Goal: Transaction & Acquisition: Obtain resource

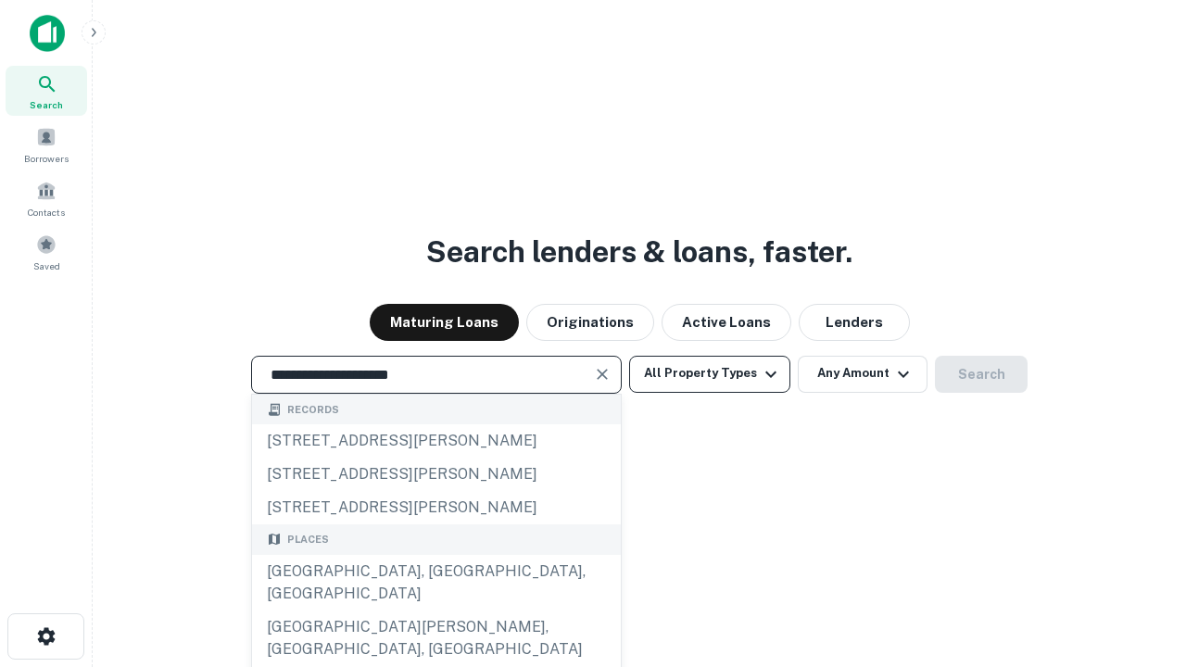
click at [435, 610] on div "[GEOGRAPHIC_DATA], [GEOGRAPHIC_DATA], [GEOGRAPHIC_DATA]" at bounding box center [436, 583] width 369 height 56
click at [709, 373] on button "All Property Types" at bounding box center [709, 374] width 161 height 37
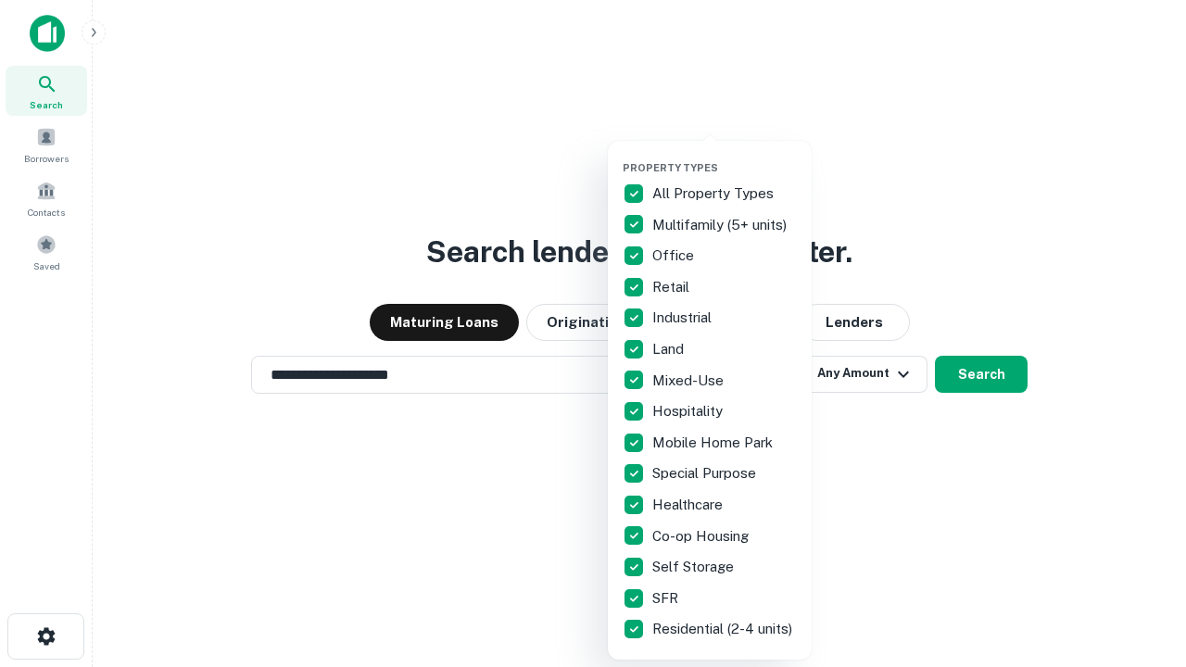
type input "**********"
click at [724, 156] on button "button" at bounding box center [724, 156] width 204 height 1
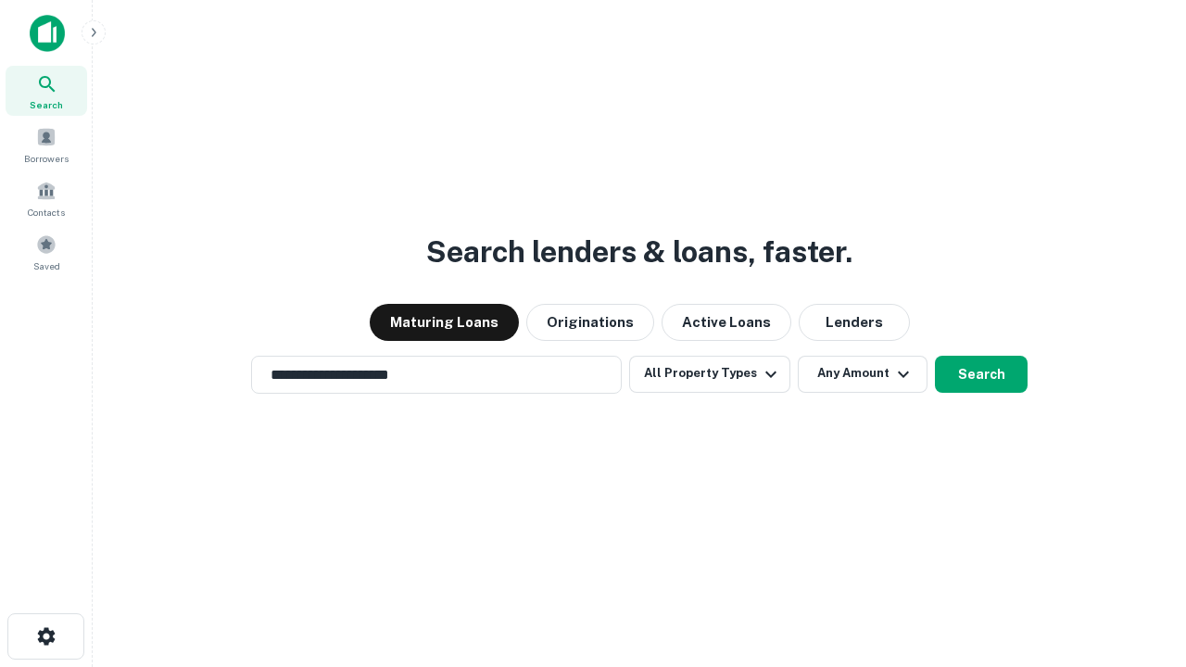
scroll to position [29, 0]
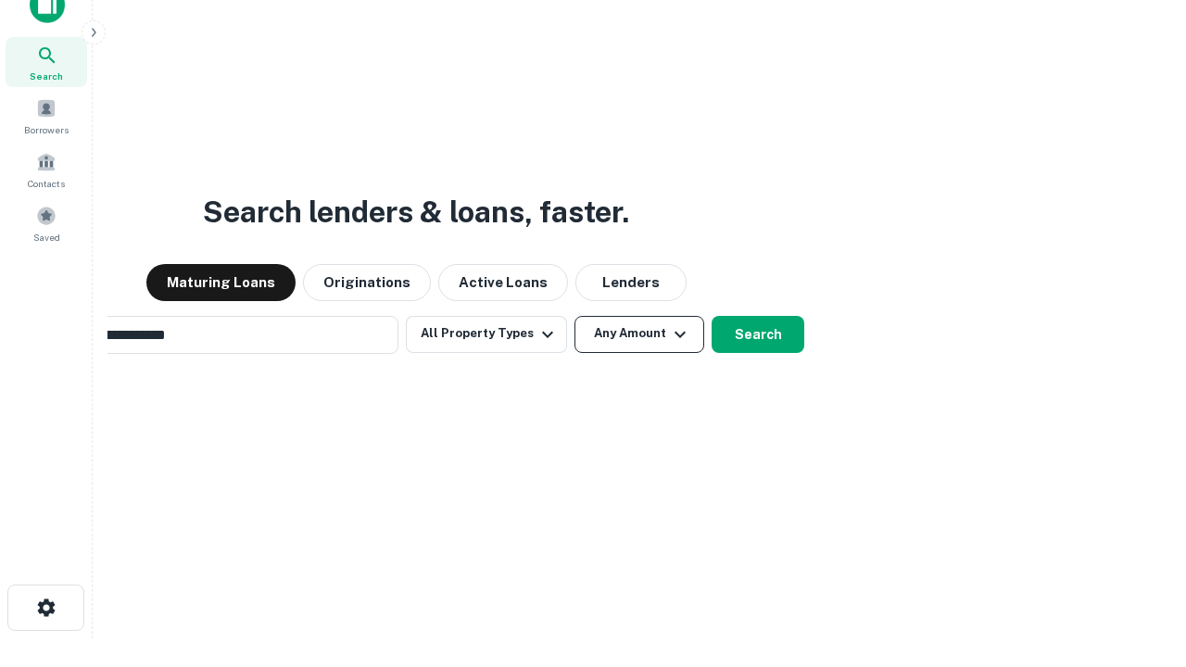
click at [574, 316] on button "Any Amount" at bounding box center [639, 334] width 130 height 37
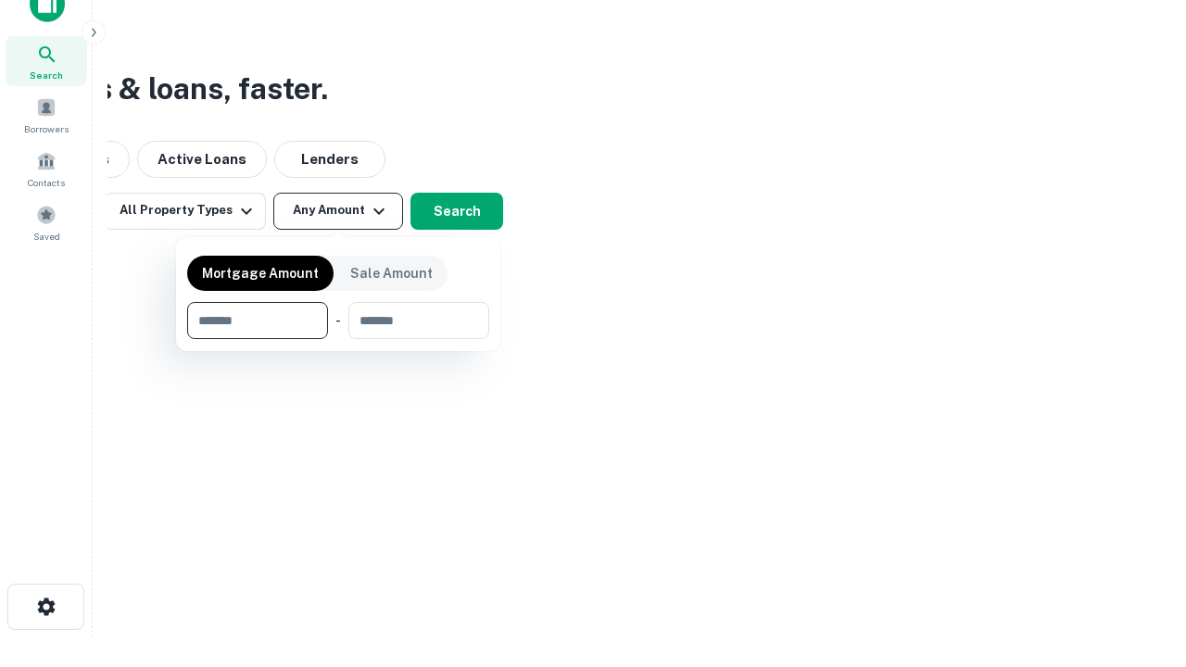
type input "*******"
click at [338, 339] on button "button" at bounding box center [338, 339] width 302 height 1
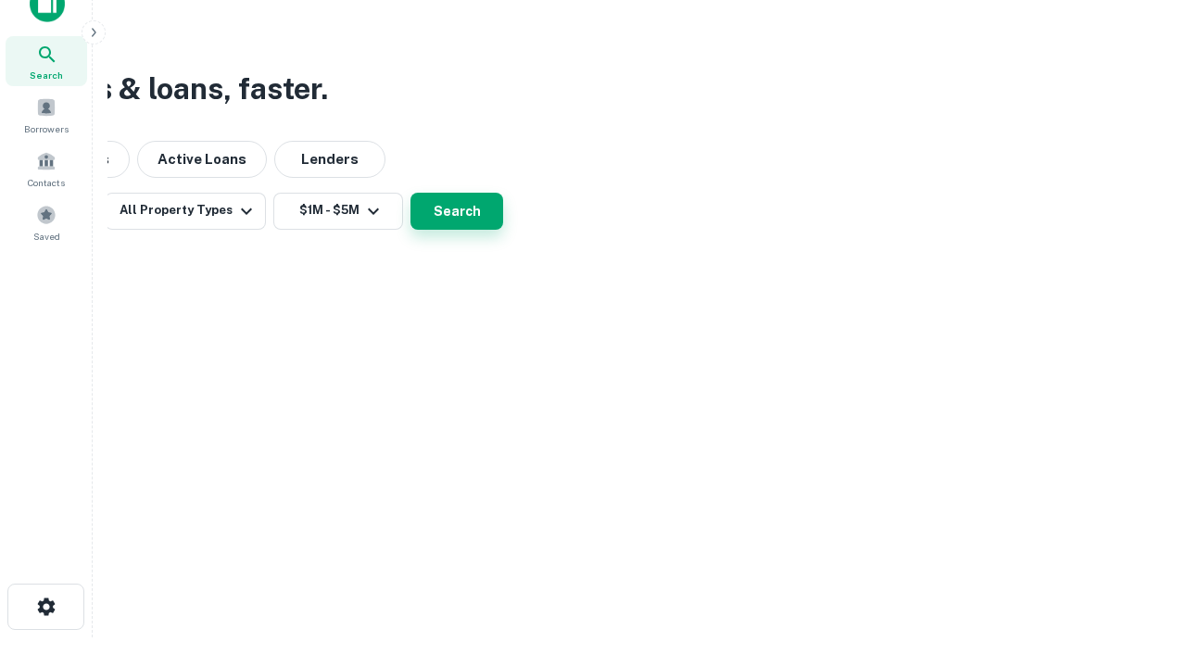
click at [503, 230] on button "Search" at bounding box center [456, 211] width 93 height 37
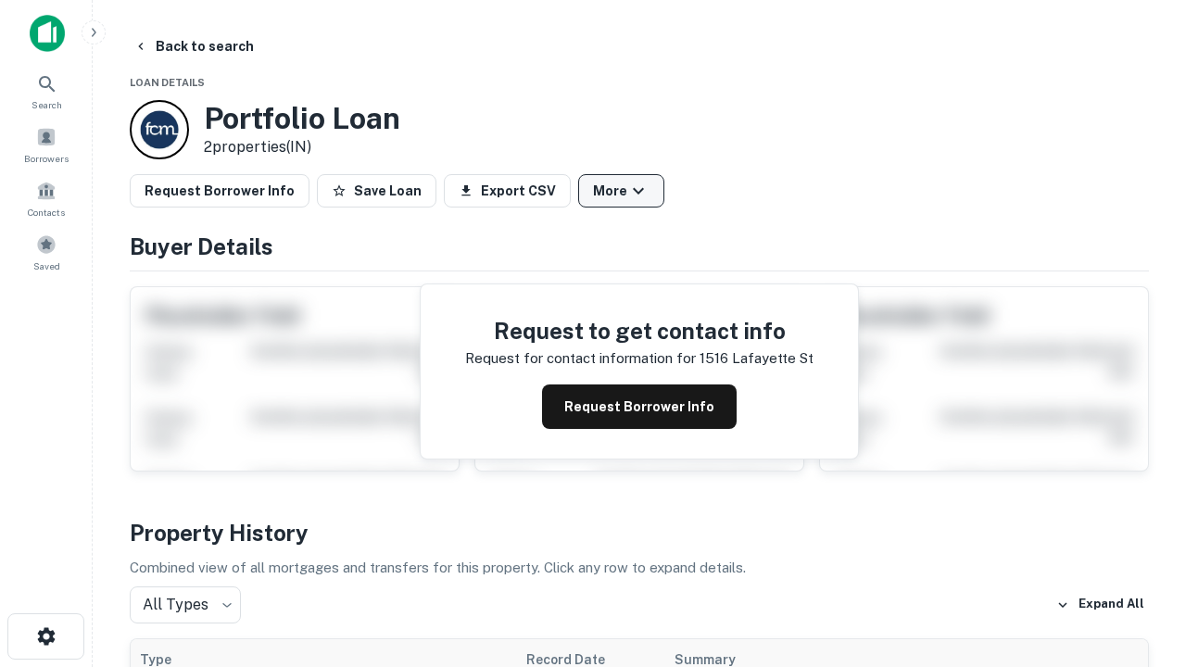
click at [621, 191] on button "More" at bounding box center [621, 190] width 86 height 33
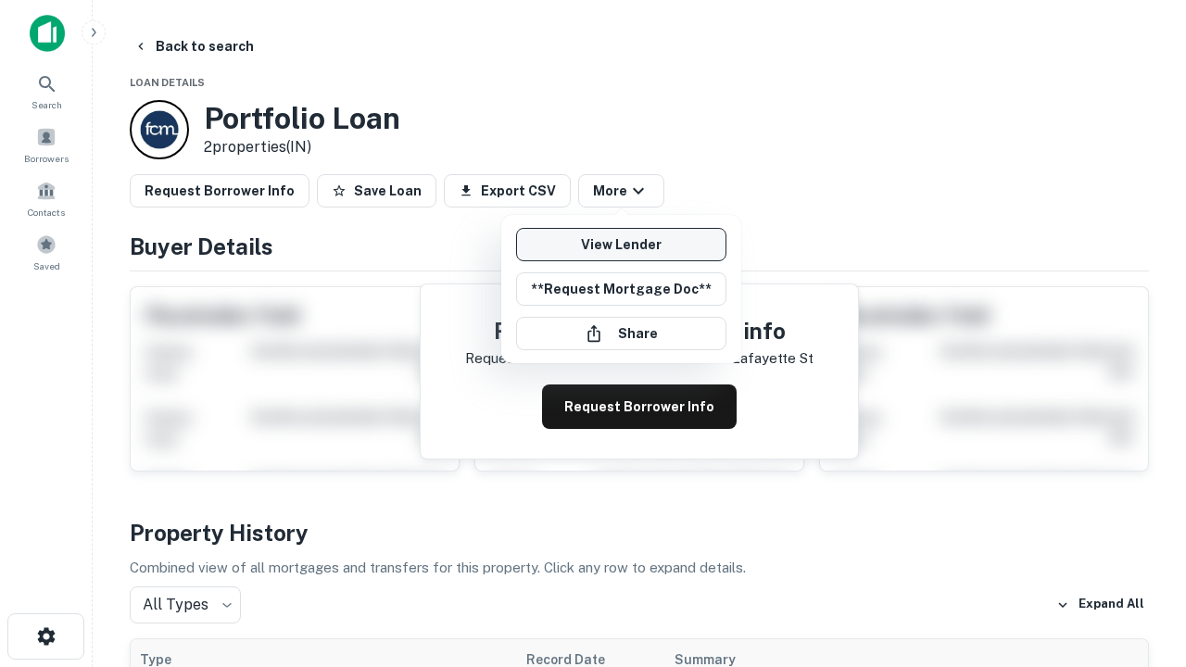
click at [621, 245] on link "View Lender" at bounding box center [621, 244] width 210 height 33
